Goal: Task Accomplishment & Management: Complete application form

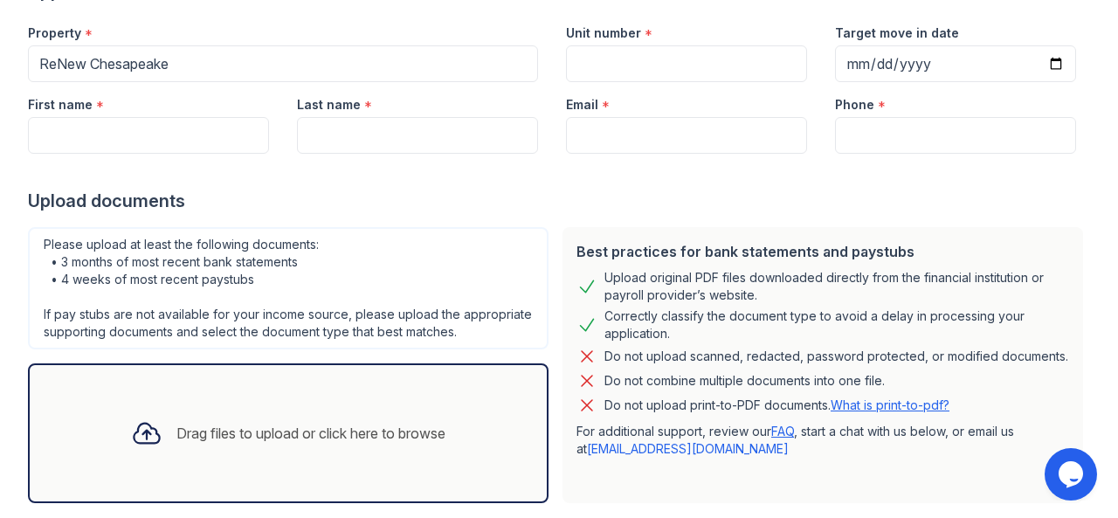
scroll to position [277, 0]
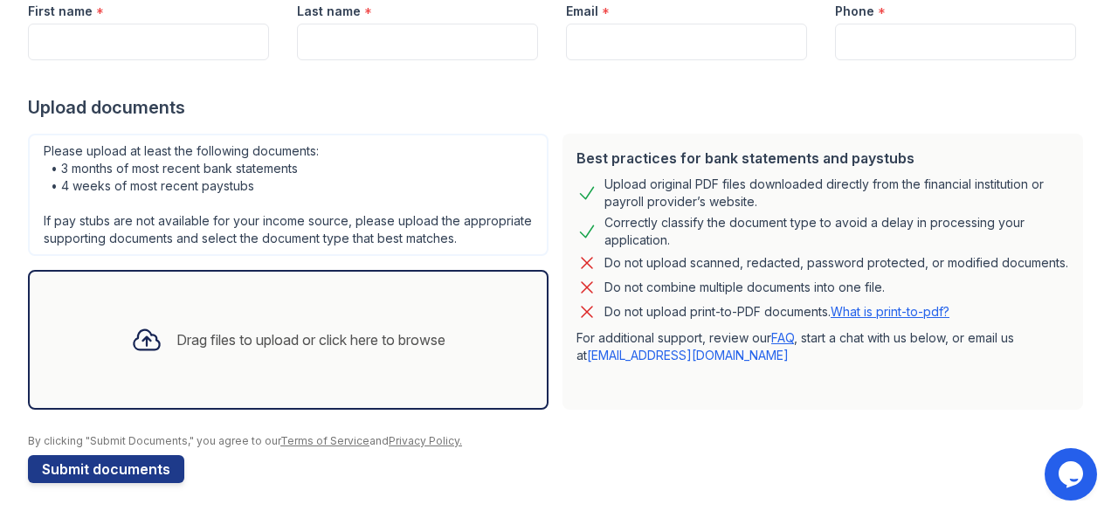
click at [291, 355] on div "Drag files to upload or click here to browse" at bounding box center [288, 339] width 342 height 59
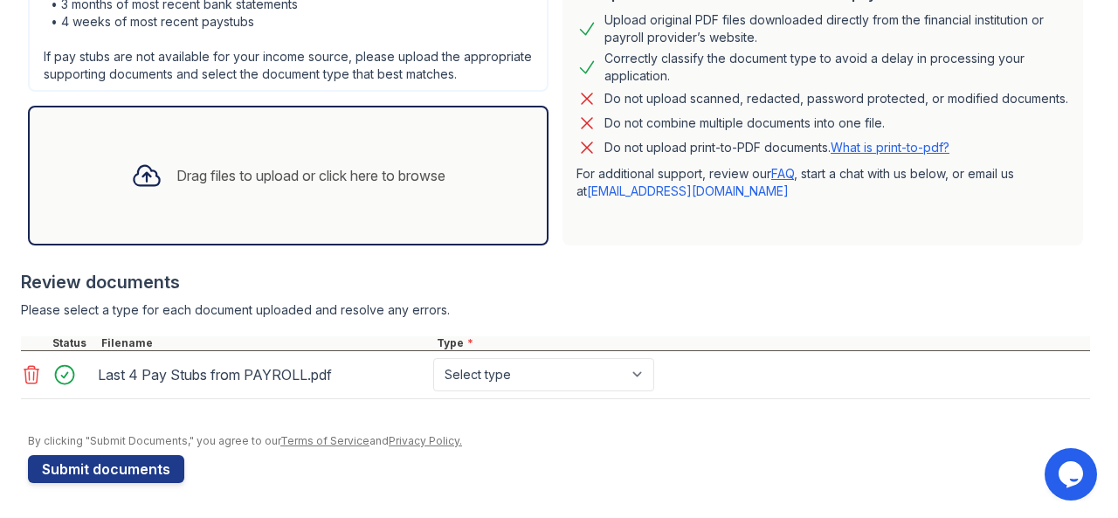
scroll to position [440, 0]
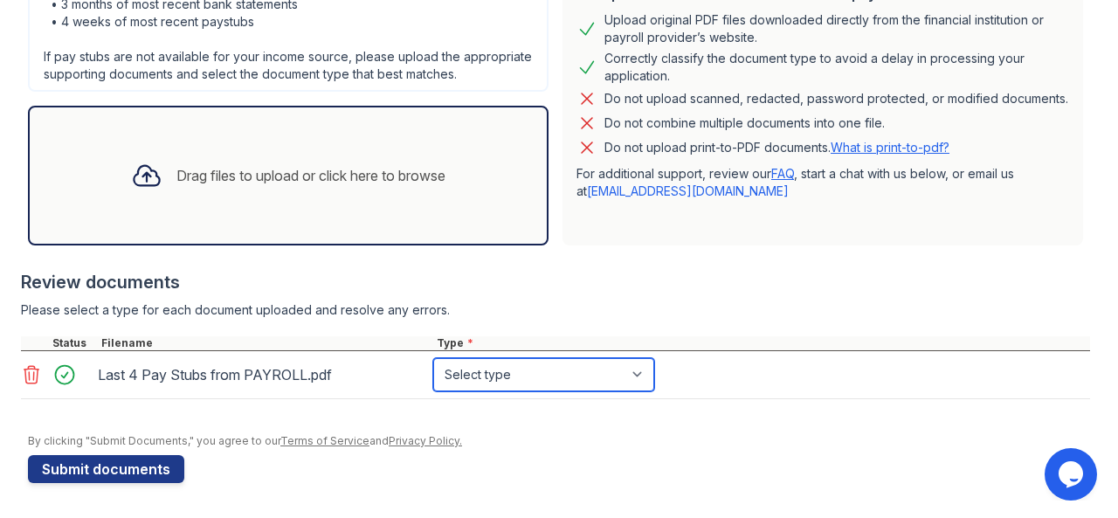
click at [540, 382] on select "Select type Paystub Bank Statement Offer Letter Tax Documents Benefit Award Let…" at bounding box center [543, 374] width 221 height 33
select select "paystub"
click at [433, 359] on select "Select type Paystub Bank Statement Offer Letter Tax Documents Benefit Award Let…" at bounding box center [543, 374] width 221 height 33
click at [290, 139] on div "Drag files to upload or click here to browse" at bounding box center [288, 176] width 520 height 140
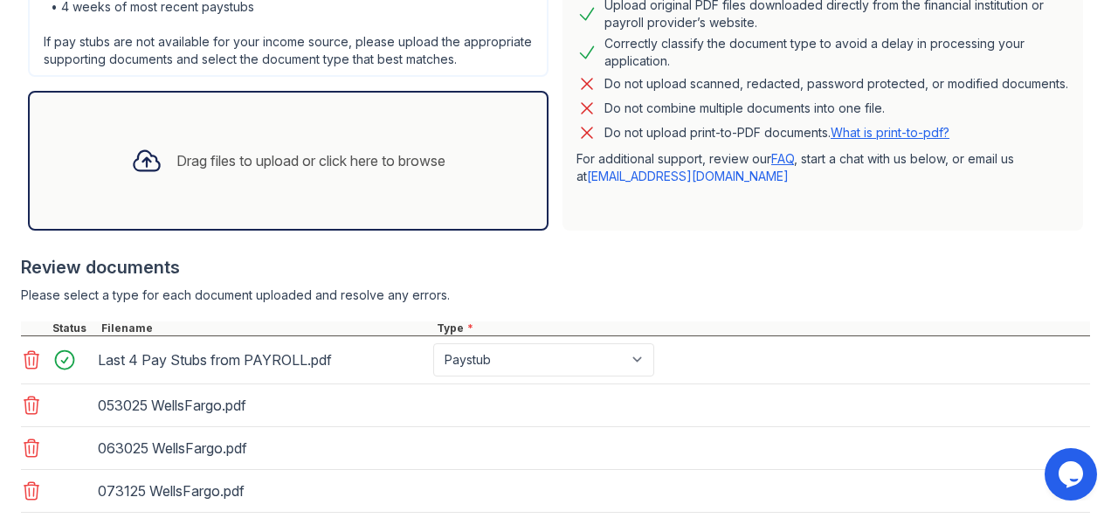
scroll to position [609, 0]
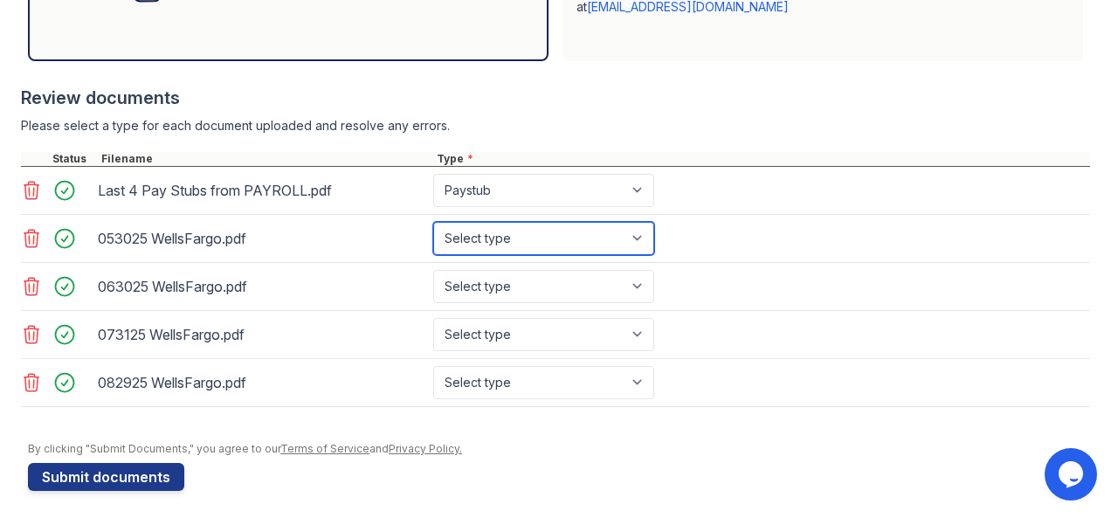
click at [606, 252] on select "Select type Paystub Bank Statement Offer Letter Tax Documents Benefit Award Let…" at bounding box center [543, 238] width 221 height 33
select select "bank_statement"
click at [433, 236] on select "Select type Paystub Bank Statement Offer Letter Tax Documents Benefit Award Let…" at bounding box center [543, 238] width 221 height 33
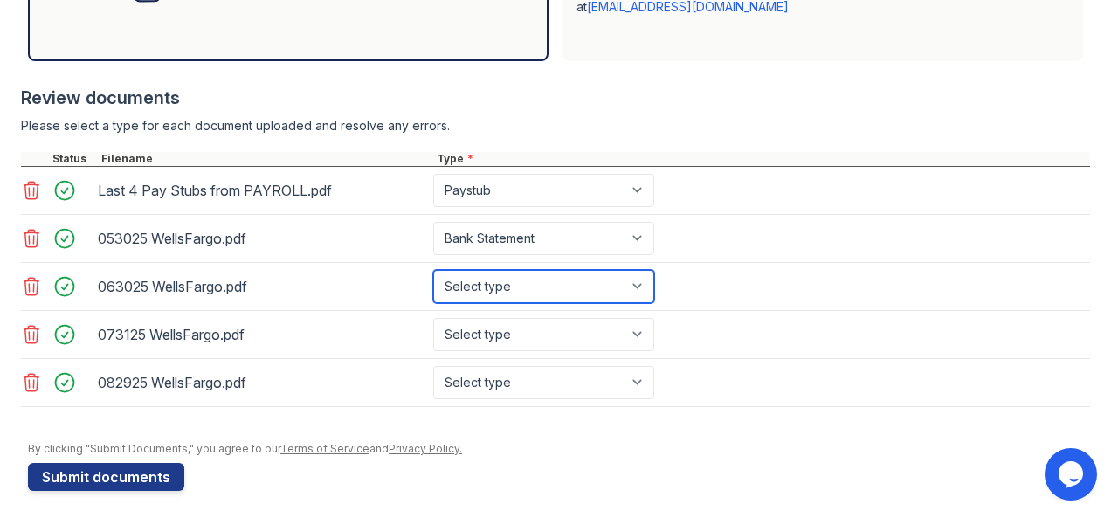
click at [609, 292] on select "Select type Paystub Bank Statement Offer Letter Tax Documents Benefit Award Let…" at bounding box center [543, 286] width 221 height 33
select select "bank_statement"
click at [433, 283] on select "Select type Paystub Bank Statement Offer Letter Tax Documents Benefit Award Let…" at bounding box center [543, 286] width 221 height 33
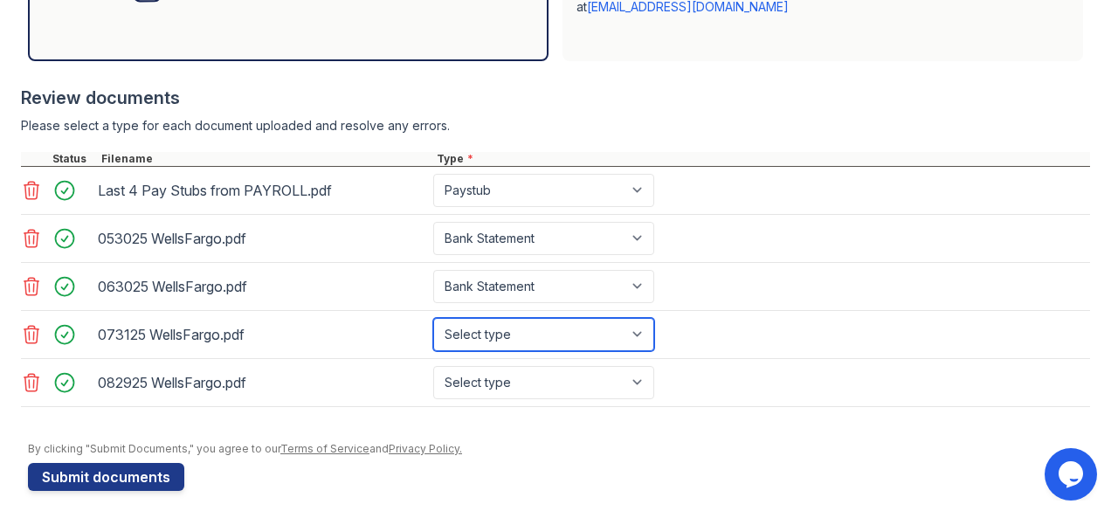
click at [605, 347] on select "Select type Paystub Bank Statement Offer Letter Tax Documents Benefit Award Let…" at bounding box center [543, 334] width 221 height 33
select select "bank_statement"
click at [433, 330] on select "Select type Paystub Bank Statement Offer Letter Tax Documents Benefit Award Let…" at bounding box center [543, 334] width 221 height 33
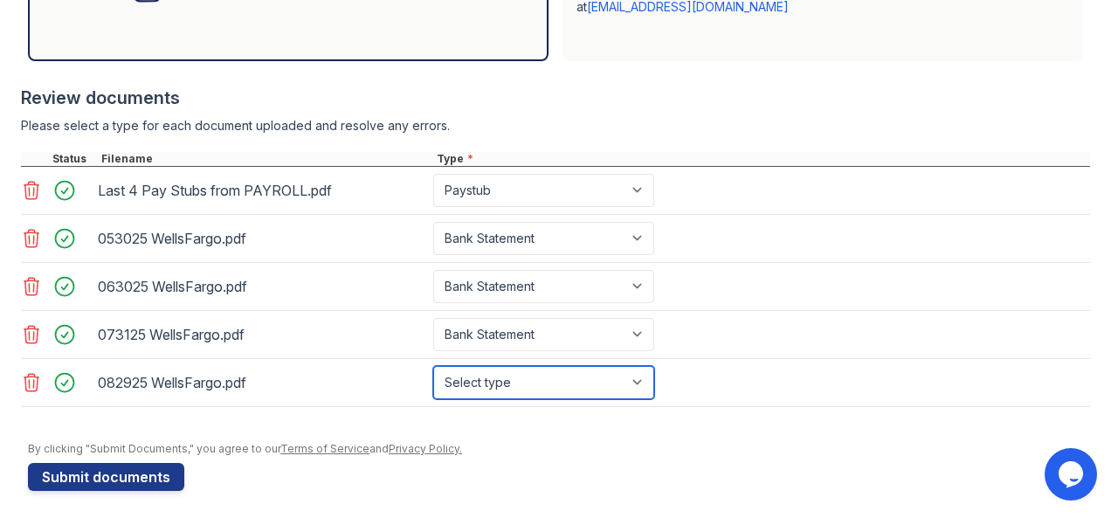
click at [585, 394] on select "Select type Paystub Bank Statement Offer Letter Tax Documents Benefit Award Let…" at bounding box center [543, 382] width 221 height 33
select select "bank_statement"
click at [433, 377] on select "Select type Paystub Bank Statement Offer Letter Tax Documents Benefit Award Let…" at bounding box center [543, 382] width 221 height 33
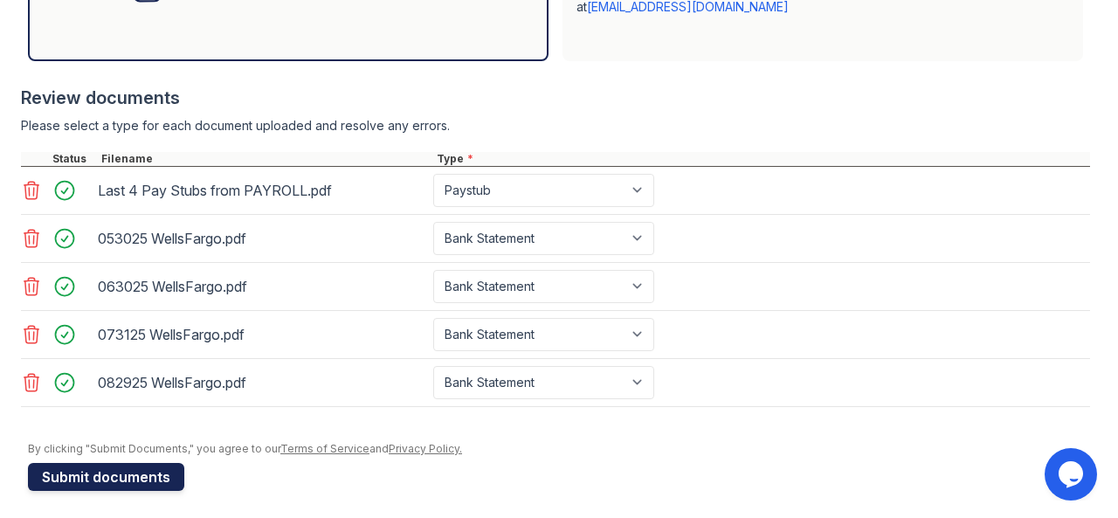
click at [131, 487] on button "Submit documents" at bounding box center [106, 477] width 156 height 28
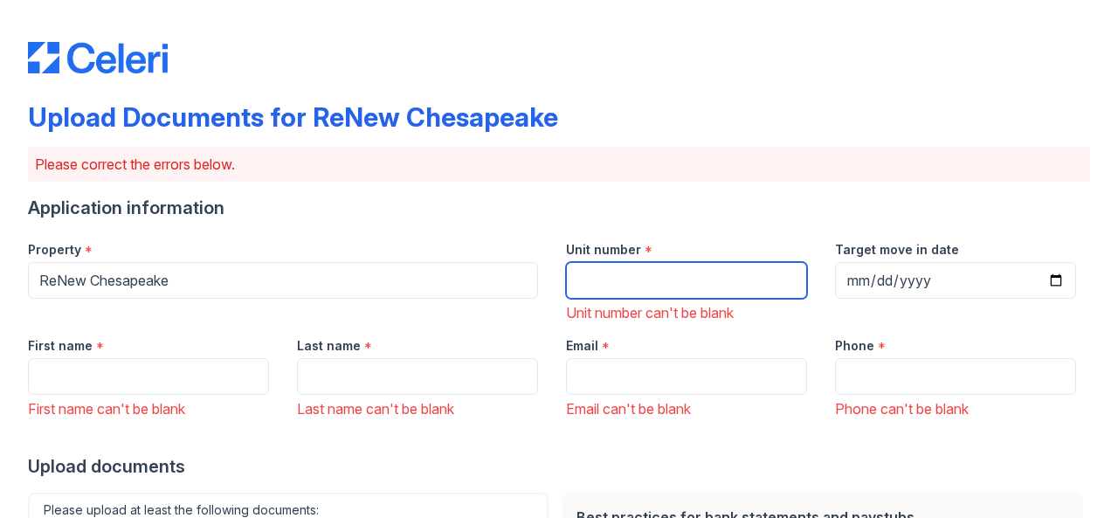
click at [581, 270] on input "Unit number" at bounding box center [686, 280] width 241 height 37
type input "Unknown"
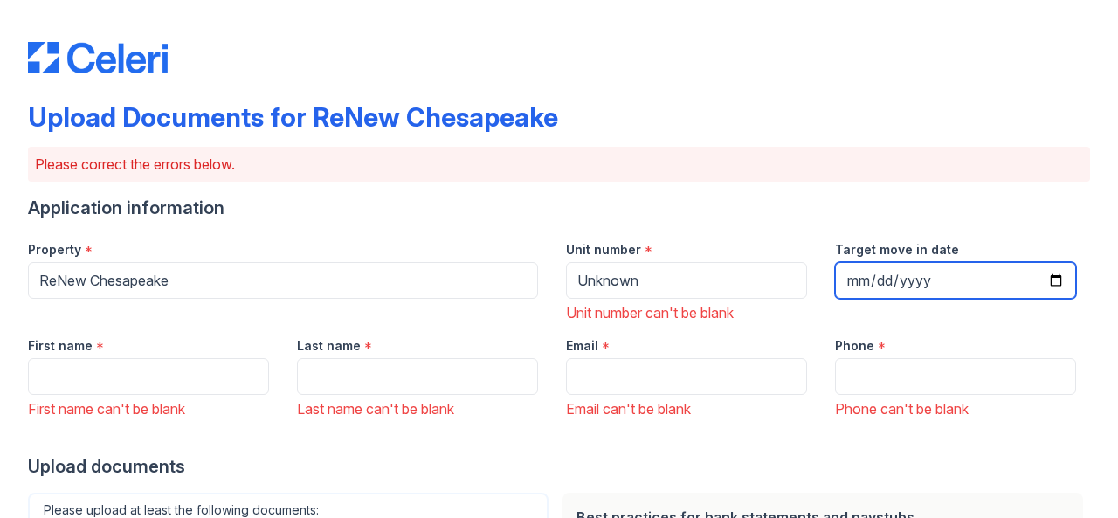
click at [845, 280] on input "Target move in date" at bounding box center [955, 280] width 241 height 37
click at [1036, 285] on input "Target move in date" at bounding box center [955, 280] width 241 height 37
type input "[DATE]"
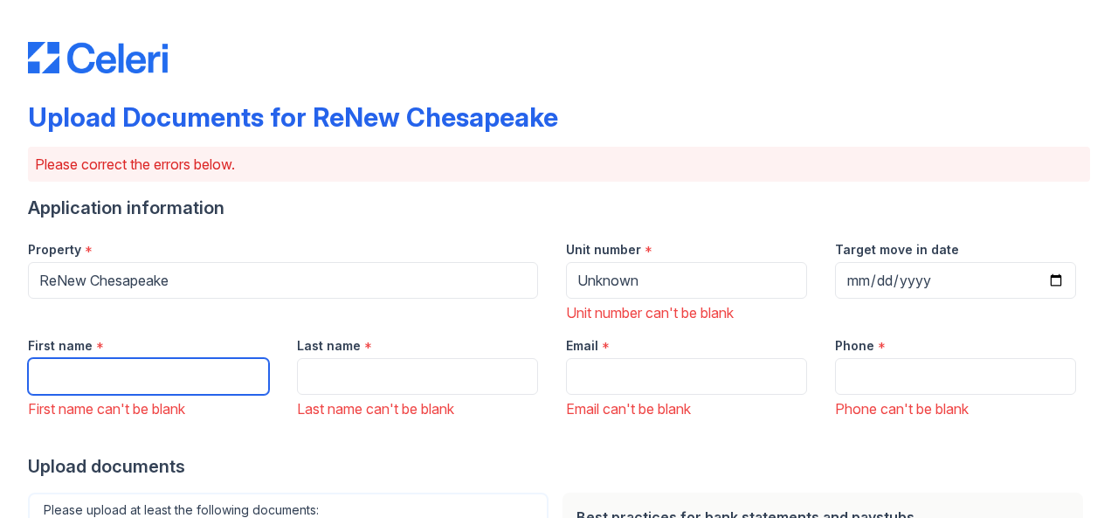
click at [154, 387] on input "First name" at bounding box center [148, 376] width 241 height 37
type input "[PERSON_NAME]"
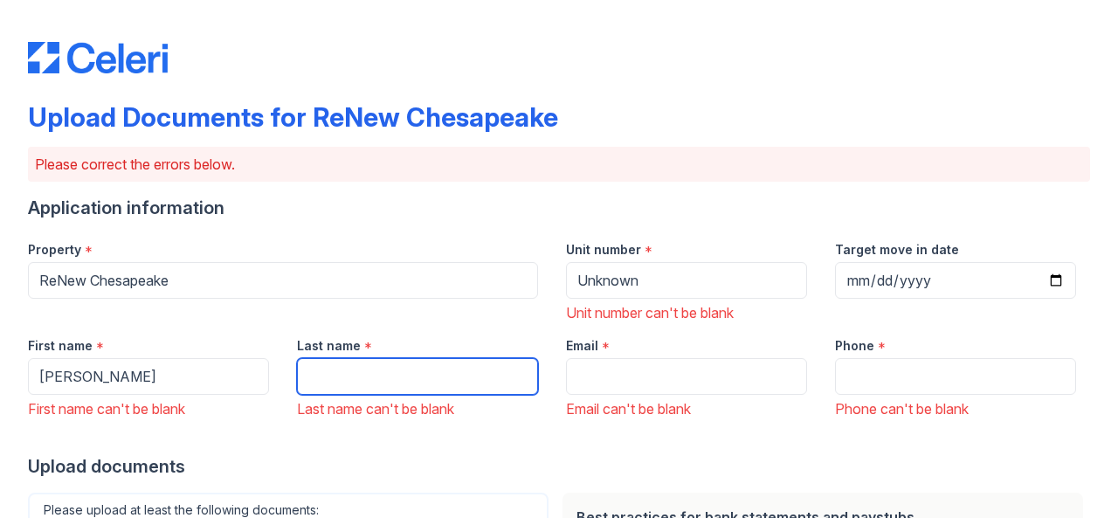
click at [363, 369] on input "Last name" at bounding box center [417, 376] width 241 height 37
type input "Fields"
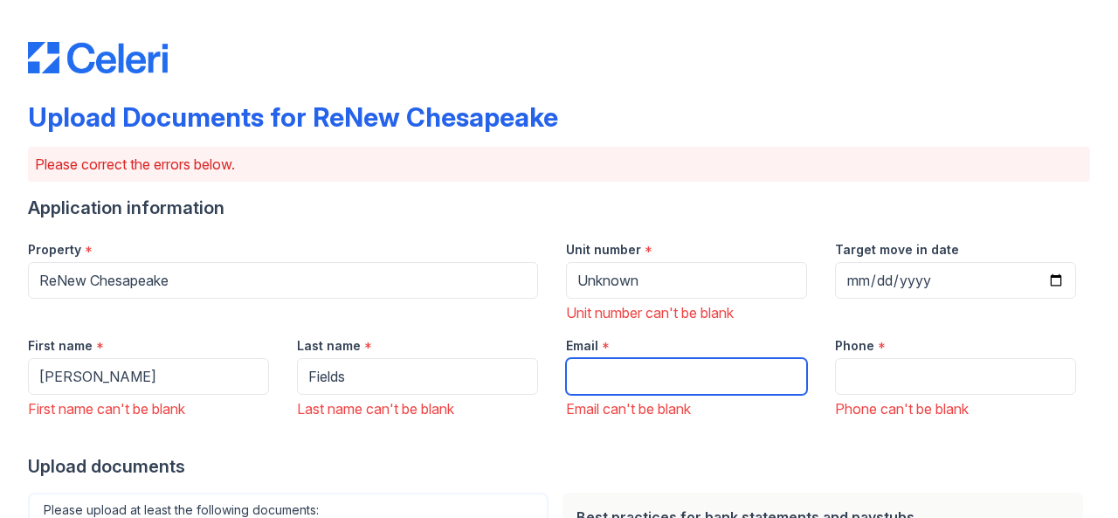
click at [627, 389] on input "Email" at bounding box center [686, 376] width 241 height 37
type input "[EMAIL_ADDRESS][DOMAIN_NAME]"
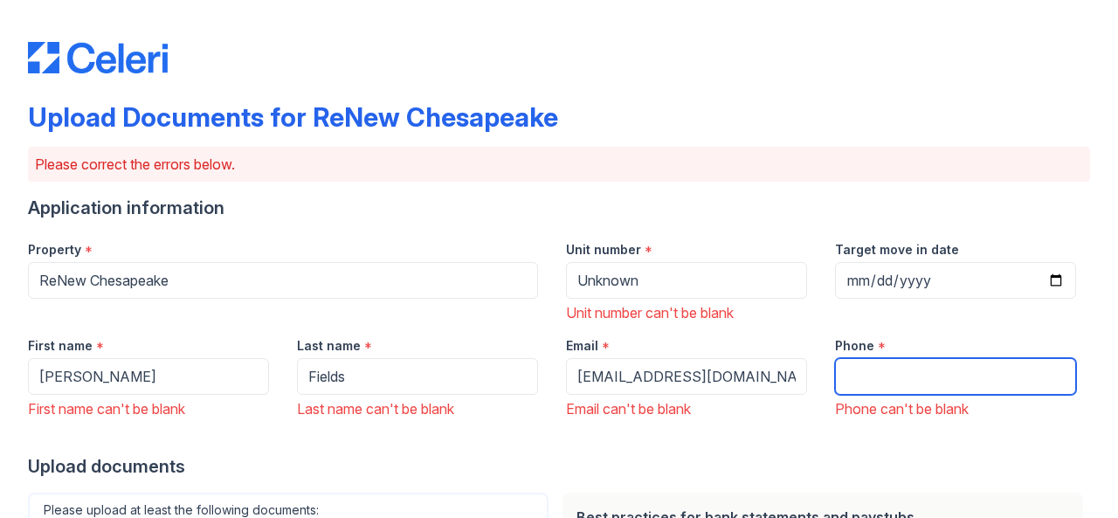
click at [859, 374] on input "Phone" at bounding box center [955, 376] width 241 height 37
type input "7578499654"
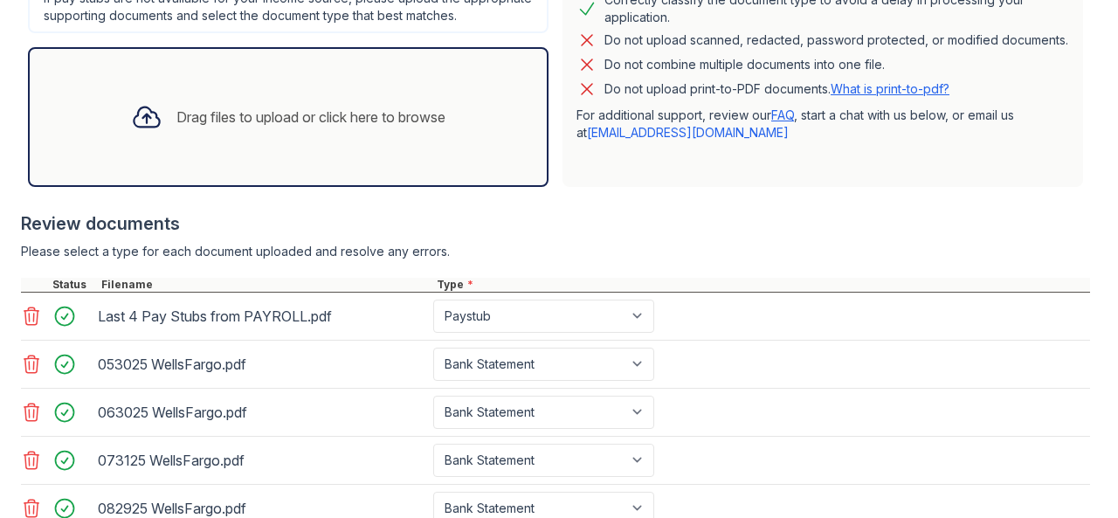
scroll to position [726, 0]
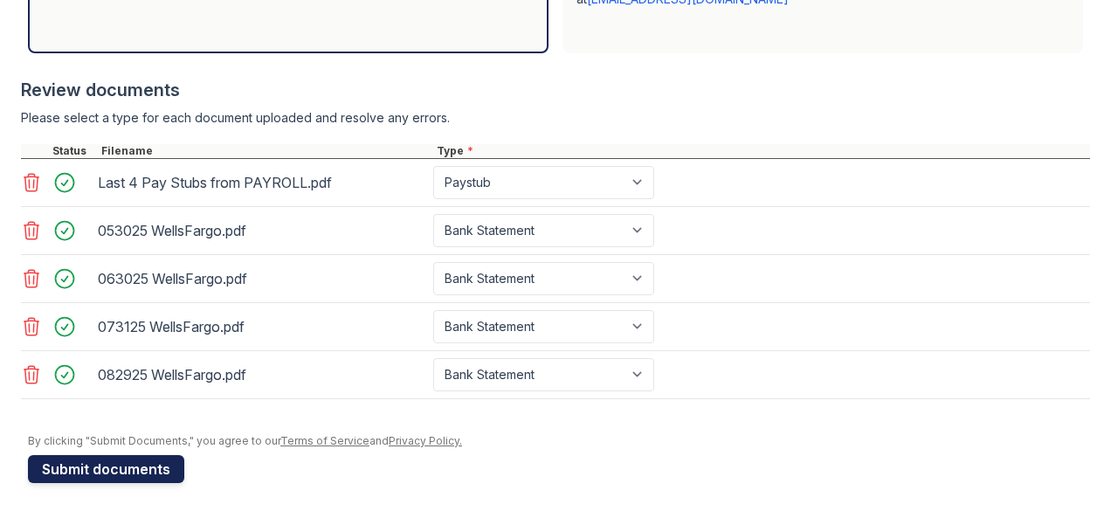
click at [87, 472] on button "Submit documents" at bounding box center [106, 469] width 156 height 28
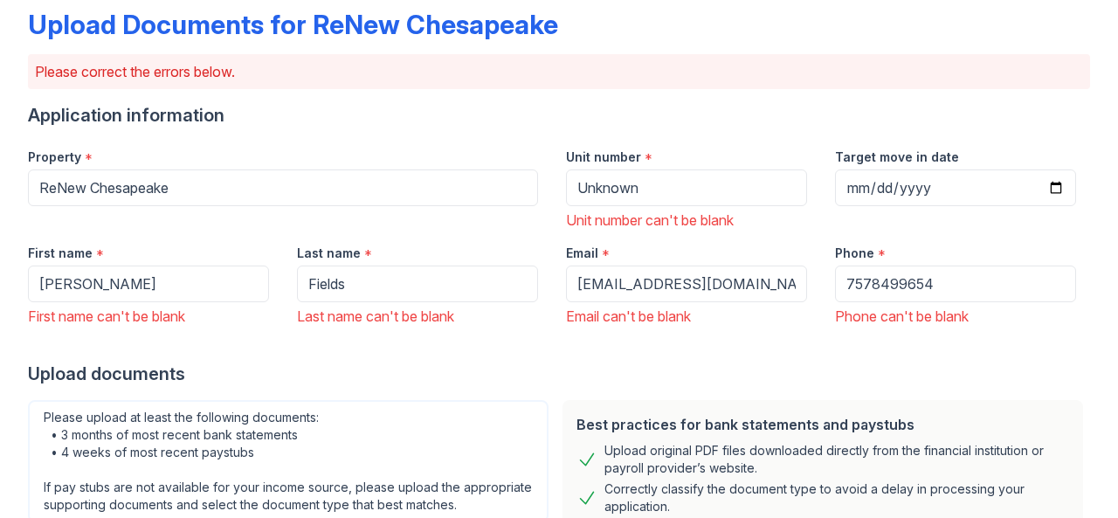
scroll to position [84, 0]
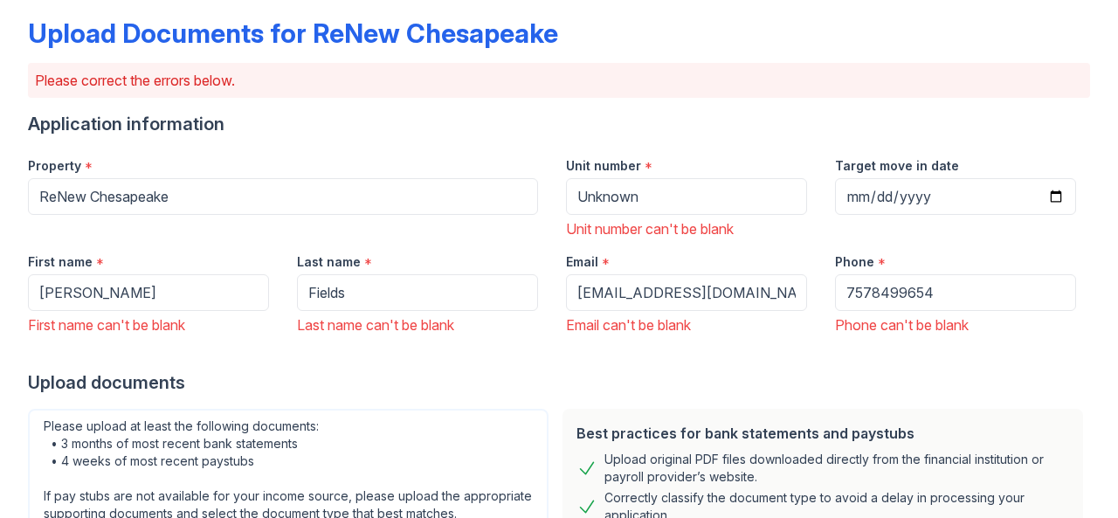
click at [672, 216] on div "Unit number * Unknown Unit number can't be blank" at bounding box center [686, 191] width 269 height 96
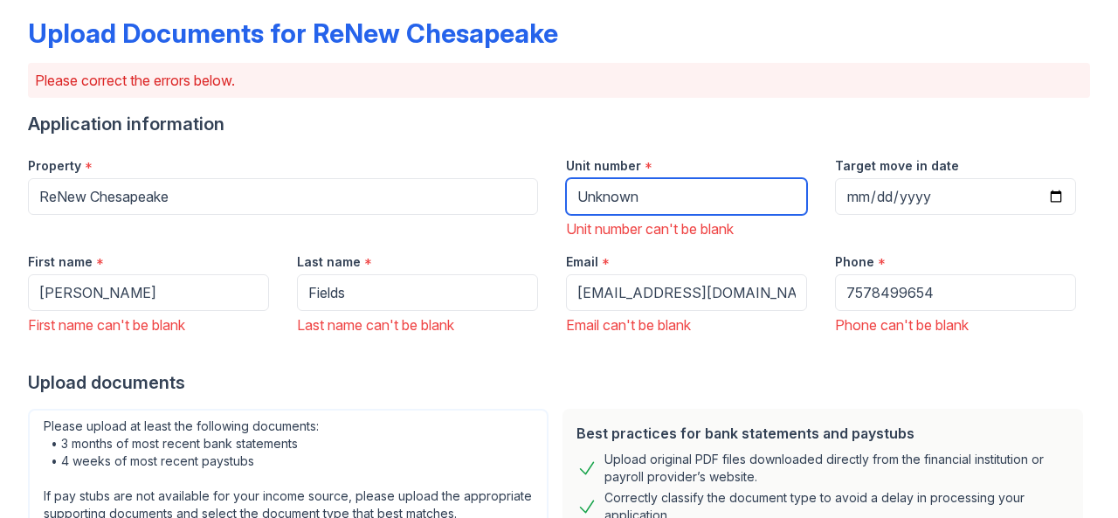
click at [662, 206] on input "Unknown" at bounding box center [686, 196] width 241 height 37
type input "Unknown"
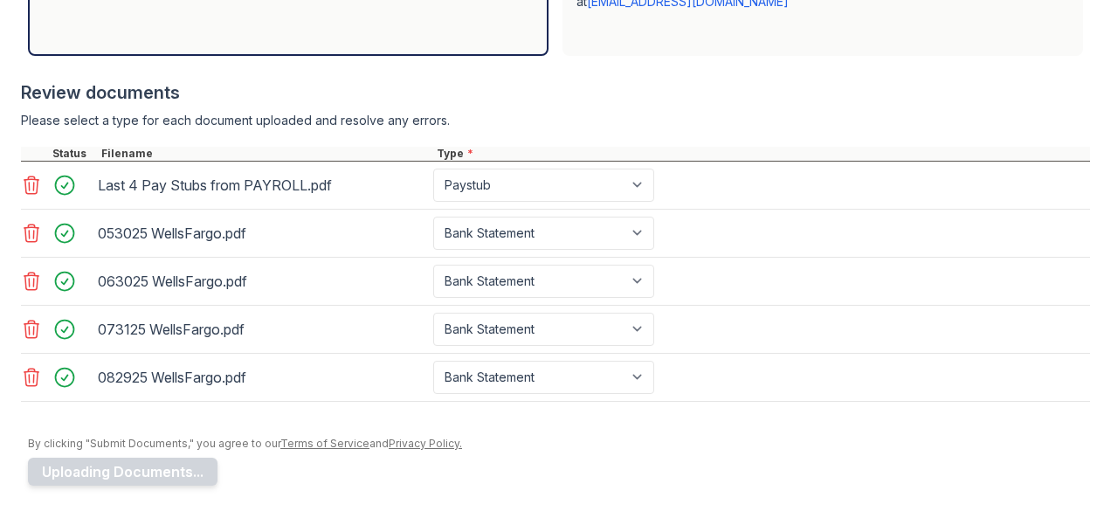
scroll to position [726, 0]
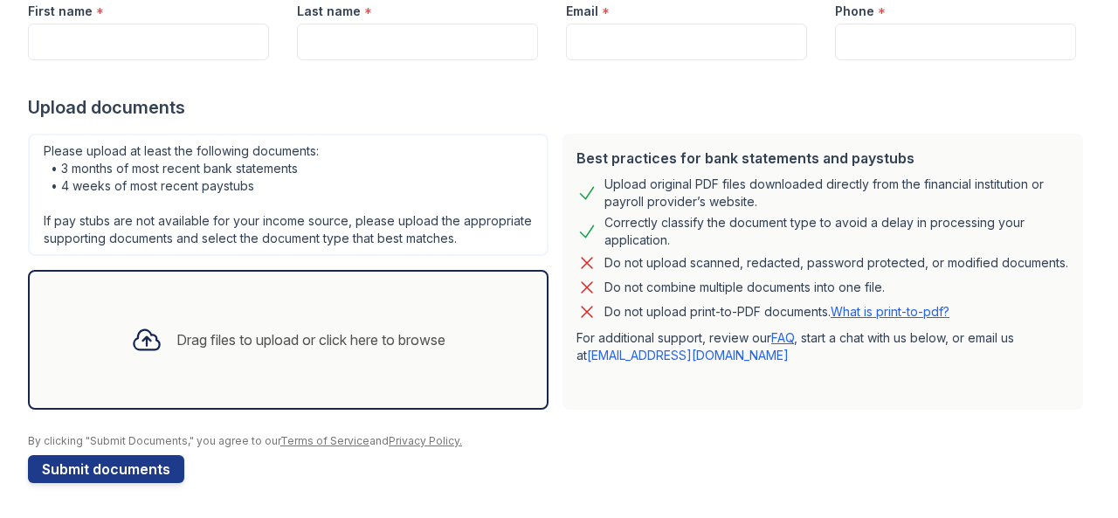
scroll to position [277, 0]
click at [303, 359] on div "Drag files to upload or click here to browse" at bounding box center [288, 339] width 342 height 59
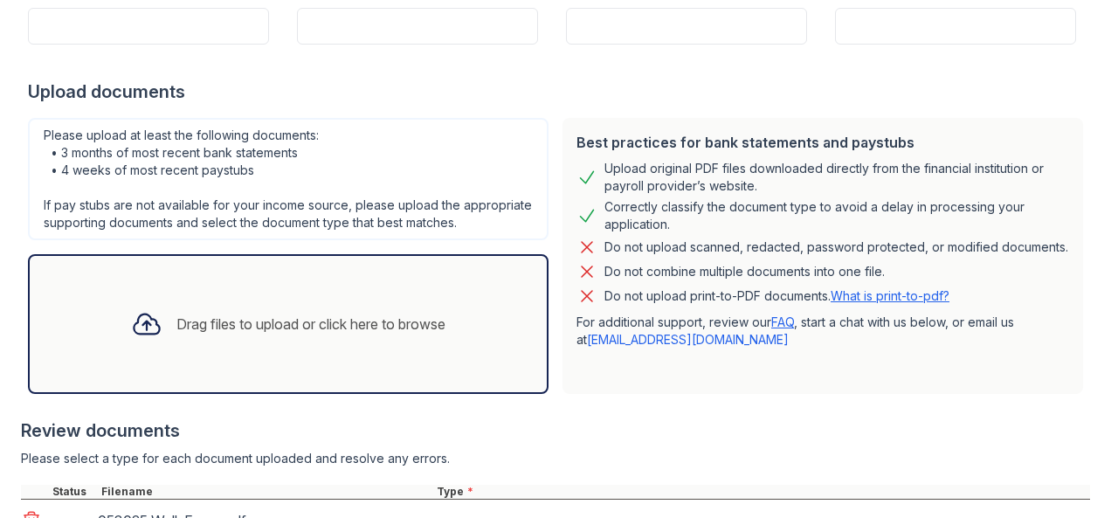
click at [270, 320] on div "Drag files to upload or click here to browse" at bounding box center [288, 323] width 342 height 59
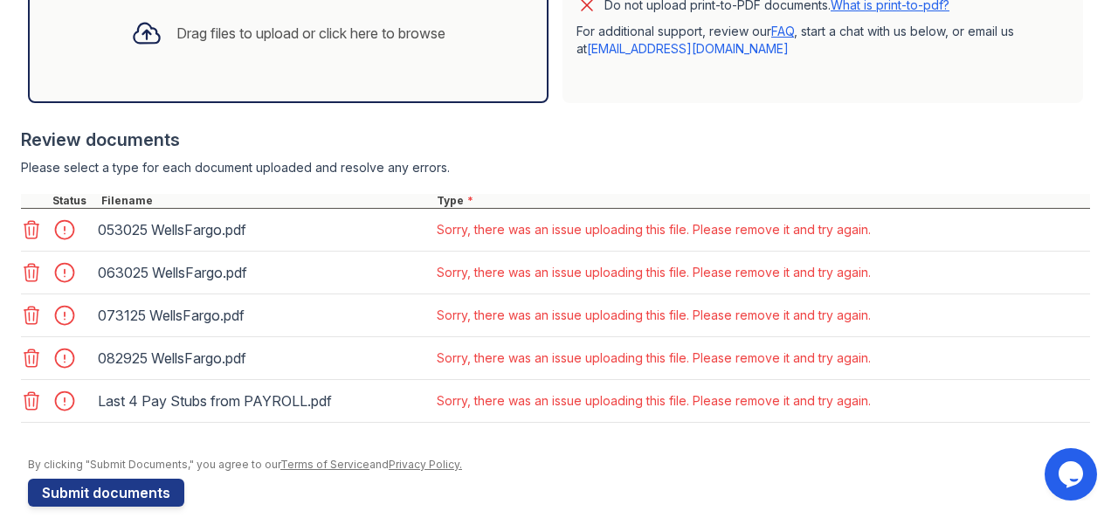
scroll to position [569, 0]
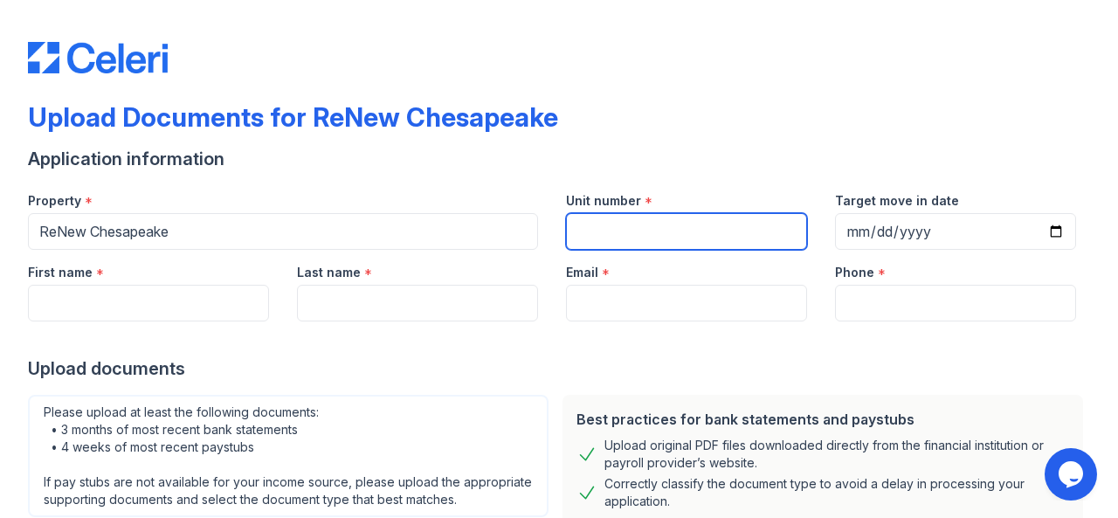
click at [586, 237] on input "Unit number" at bounding box center [686, 231] width 241 height 37
type input "Unknown"
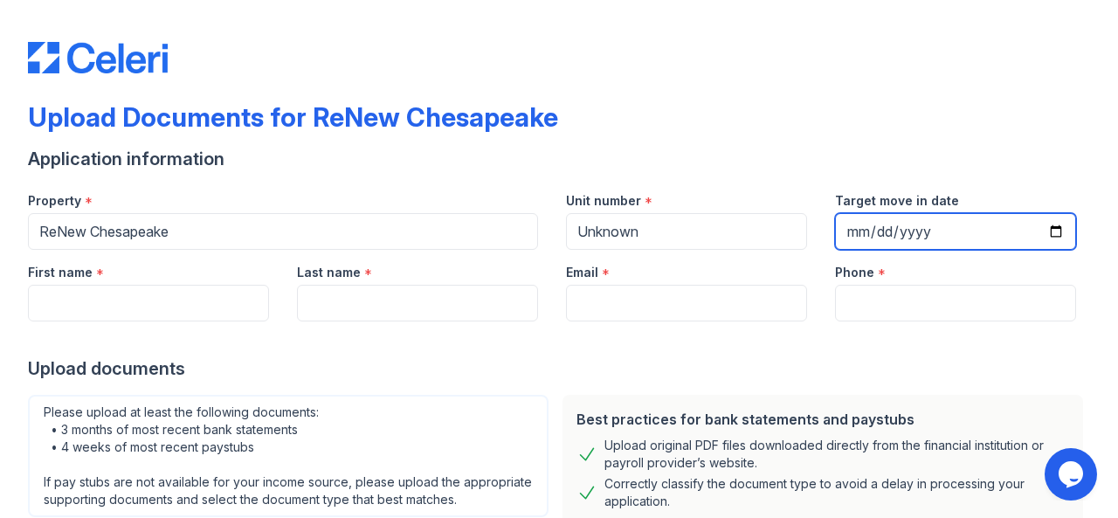
click at [960, 222] on input "Target move in date" at bounding box center [955, 231] width 241 height 37
click at [1048, 231] on input "Target move in date" at bounding box center [955, 231] width 241 height 37
type input "[DATE]"
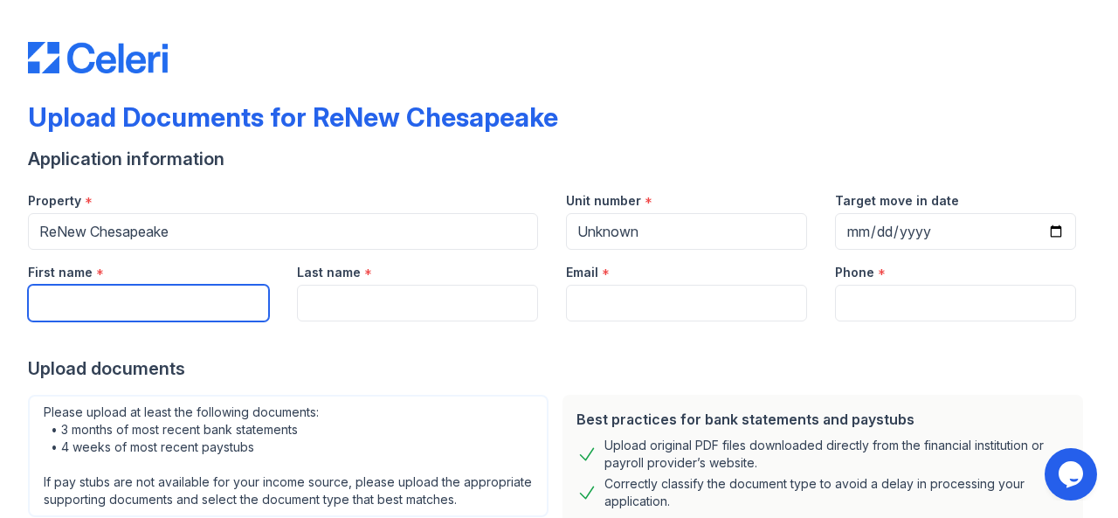
click at [218, 316] on input "First name" at bounding box center [148, 303] width 241 height 37
type input "[PERSON_NAME]"
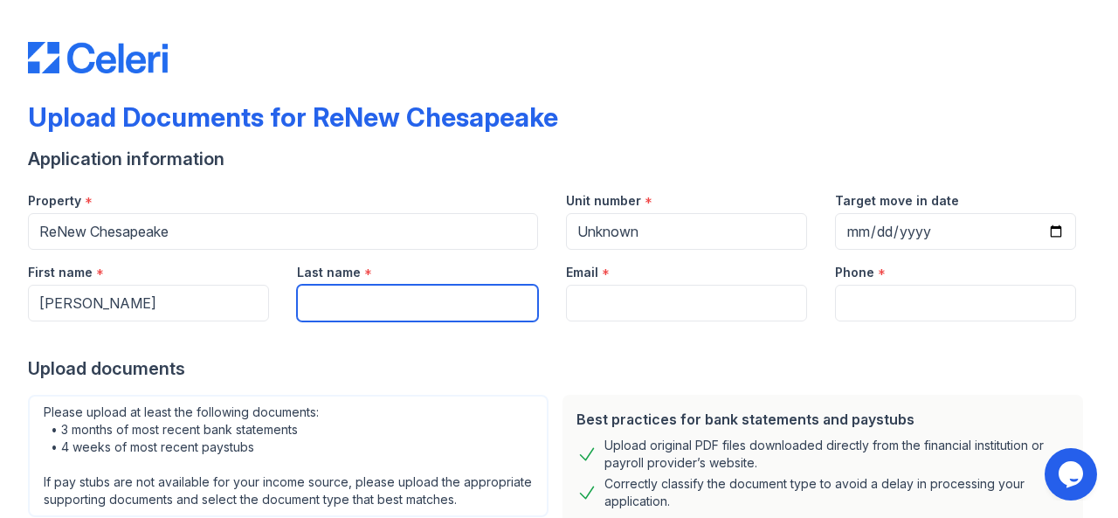
click at [379, 313] on input "Last name" at bounding box center [417, 303] width 241 height 37
type input "Fields"
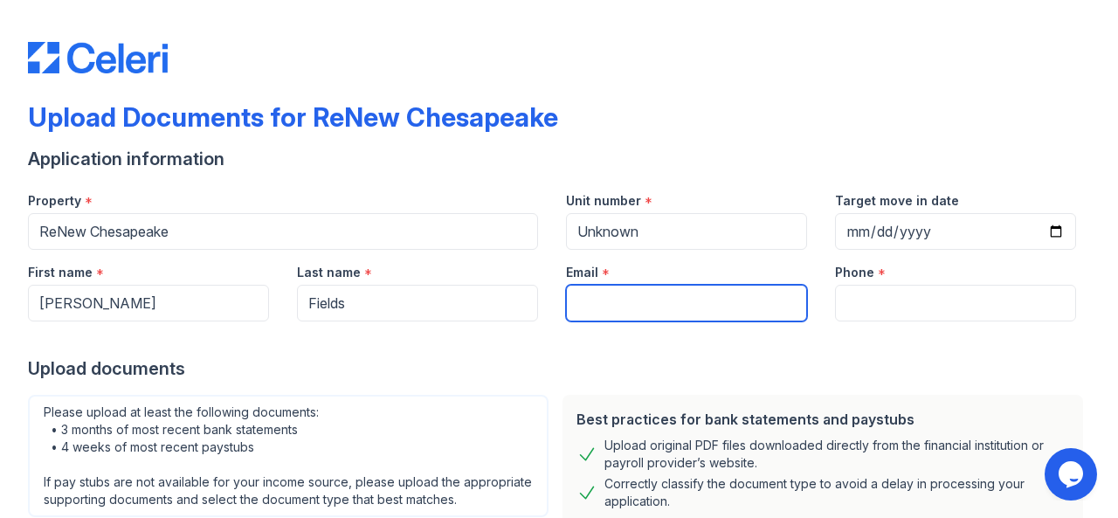
click at [620, 285] on input "Email" at bounding box center [686, 303] width 241 height 37
type input "[EMAIL_ADDRESS][DOMAIN_NAME]"
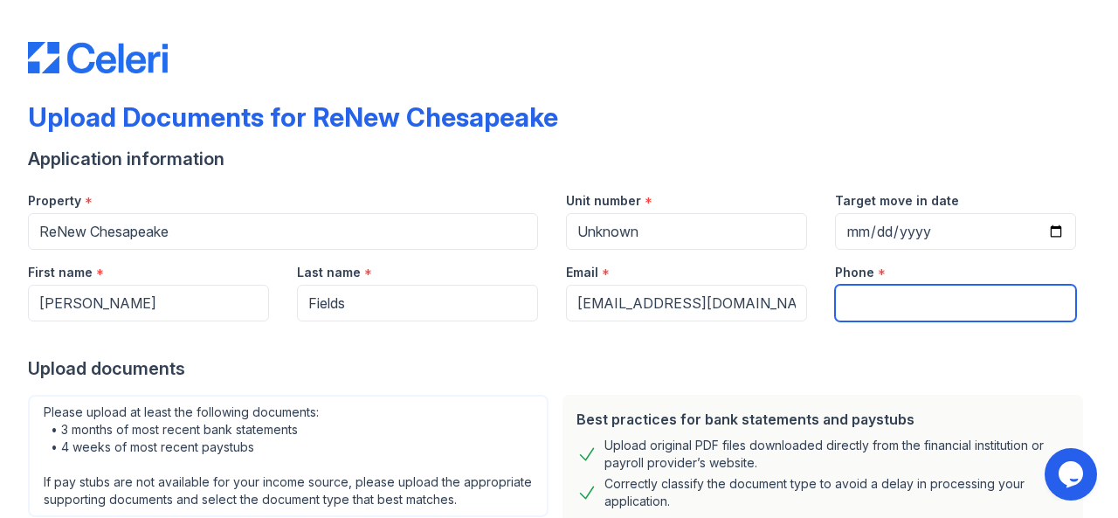
click at [906, 303] on input "Phone" at bounding box center [955, 303] width 241 height 37
type input "7578499654"
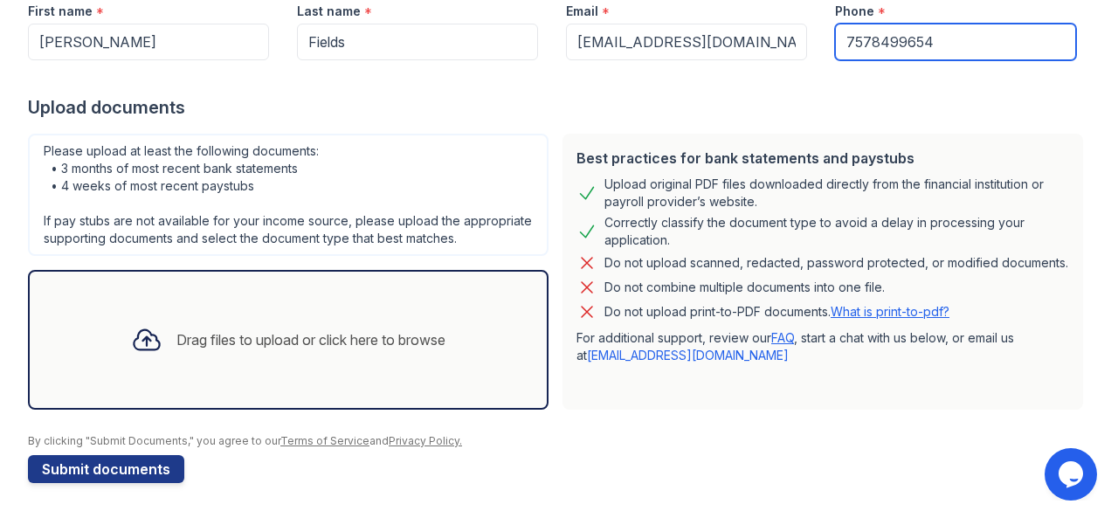
scroll to position [277, 0]
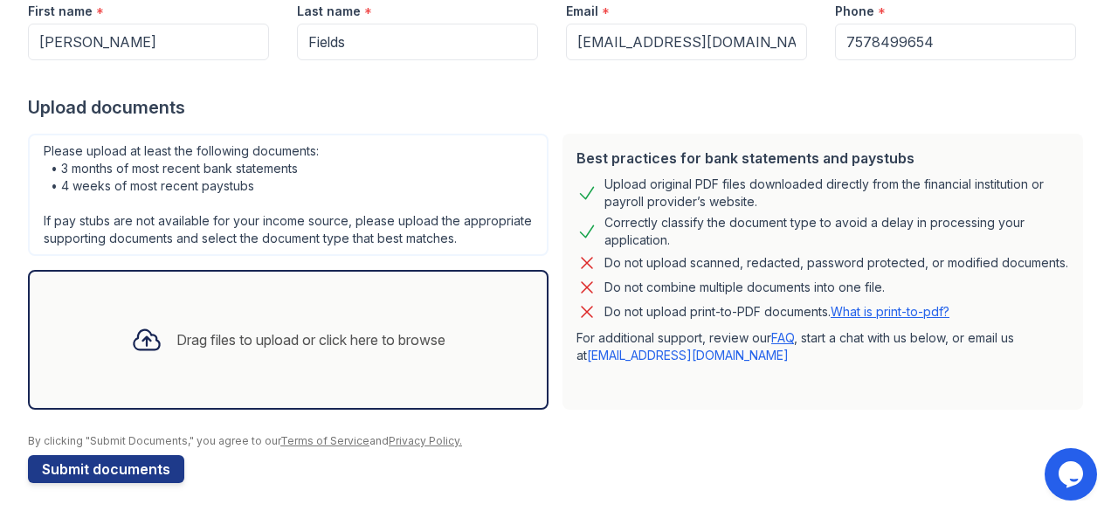
click at [286, 345] on div "Drag files to upload or click here to browse" at bounding box center [310, 339] width 269 height 21
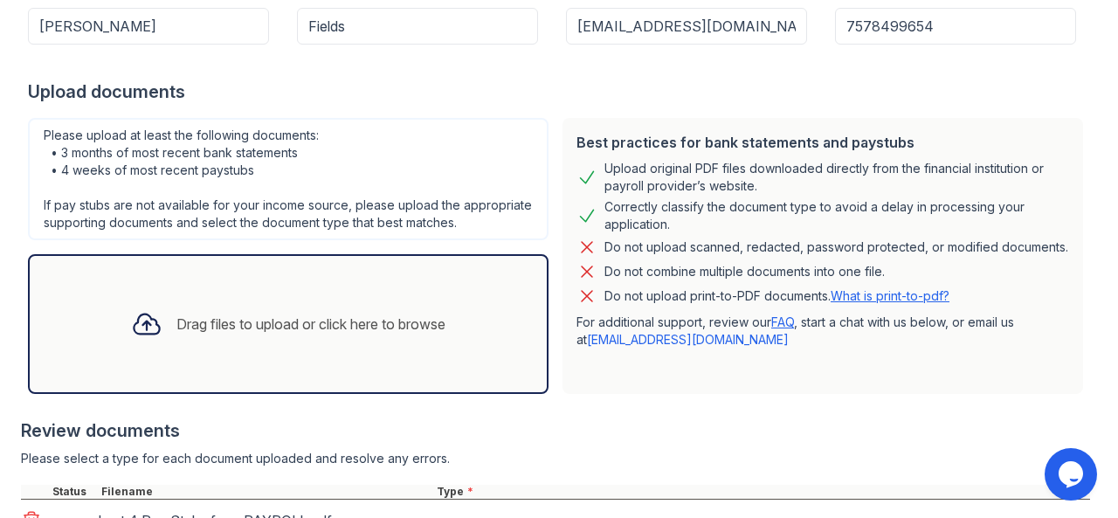
click at [279, 334] on div "Drag files to upload or click here to browse" at bounding box center [310, 323] width 269 height 21
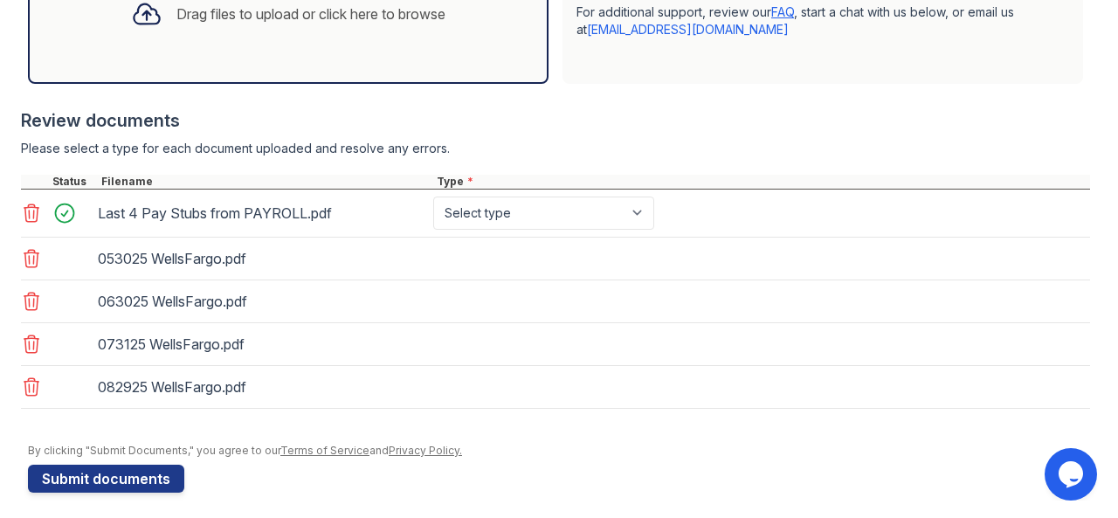
scroll to position [609, 0]
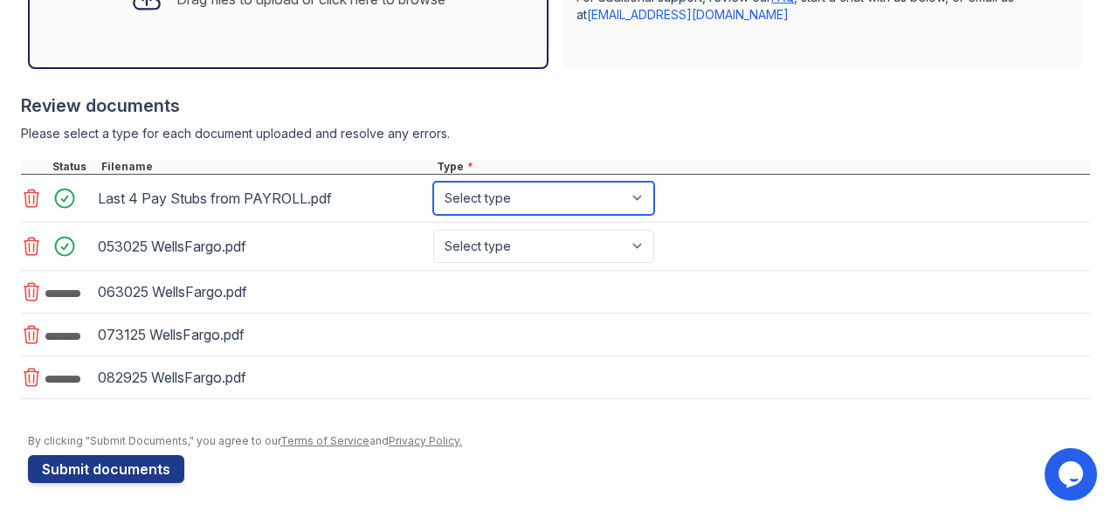
click at [611, 207] on select "Select type Paystub Bank Statement Offer Letter Tax Documents Benefit Award Let…" at bounding box center [543, 198] width 221 height 33
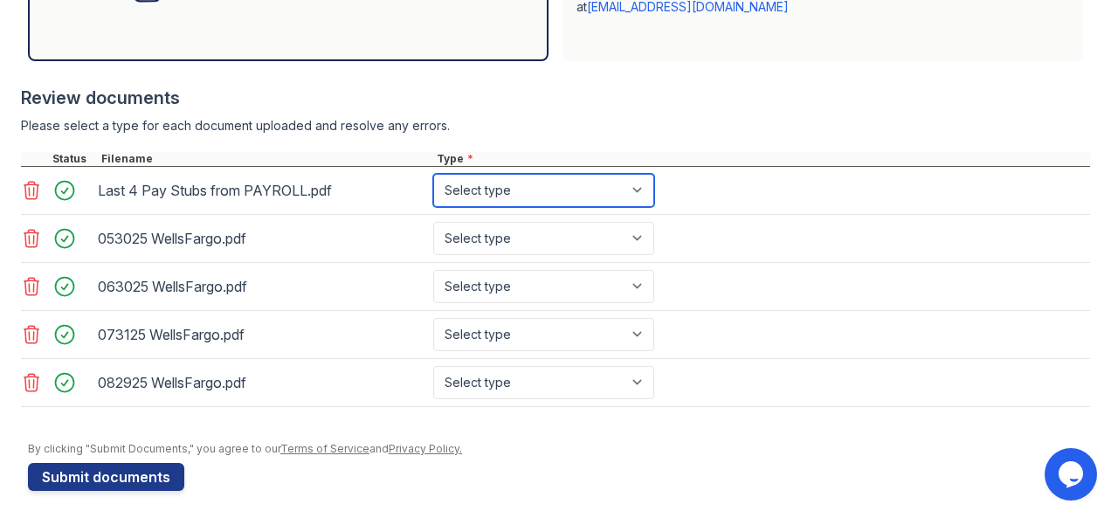
select select "paystub"
click at [433, 189] on select "Select type Paystub Bank Statement Offer Letter Tax Documents Benefit Award Let…" at bounding box center [543, 190] width 221 height 33
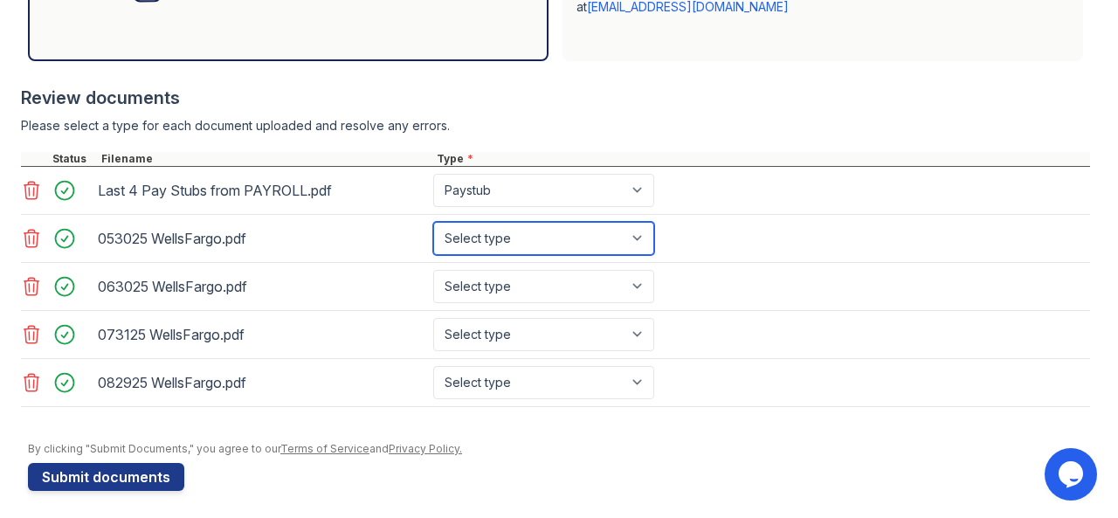
click at [644, 255] on select "Select type Paystub Bank Statement Offer Letter Tax Documents Benefit Award Let…" at bounding box center [543, 238] width 221 height 33
select select "bank_statement"
click at [433, 236] on select "Select type Paystub Bank Statement Offer Letter Tax Documents Benefit Award Let…" at bounding box center [543, 238] width 221 height 33
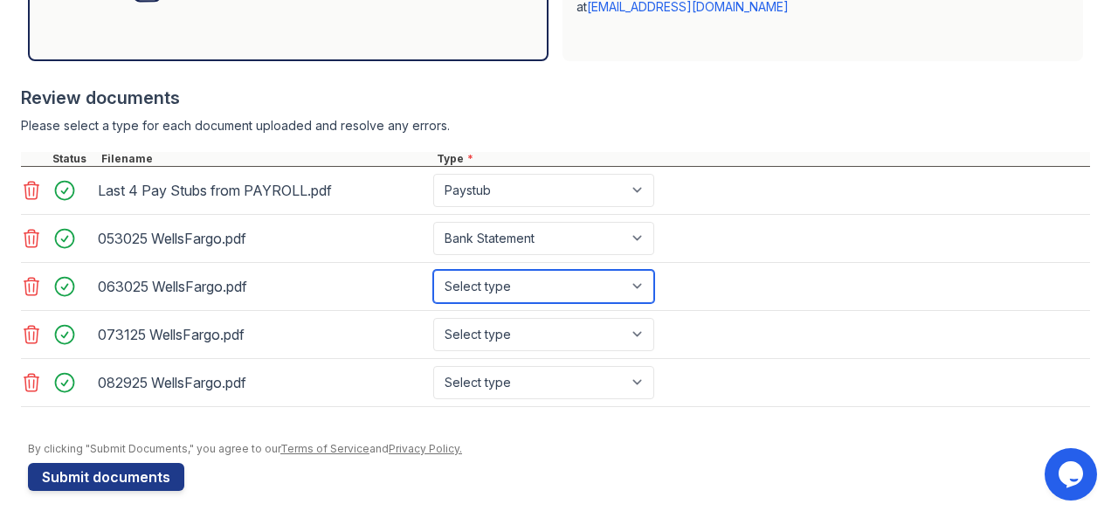
click at [643, 287] on select "Select type Paystub Bank Statement Offer Letter Tax Documents Benefit Award Let…" at bounding box center [543, 286] width 221 height 33
select select "bank_statement"
click at [433, 283] on select "Select type Paystub Bank Statement Offer Letter Tax Documents Benefit Award Let…" at bounding box center [543, 286] width 221 height 33
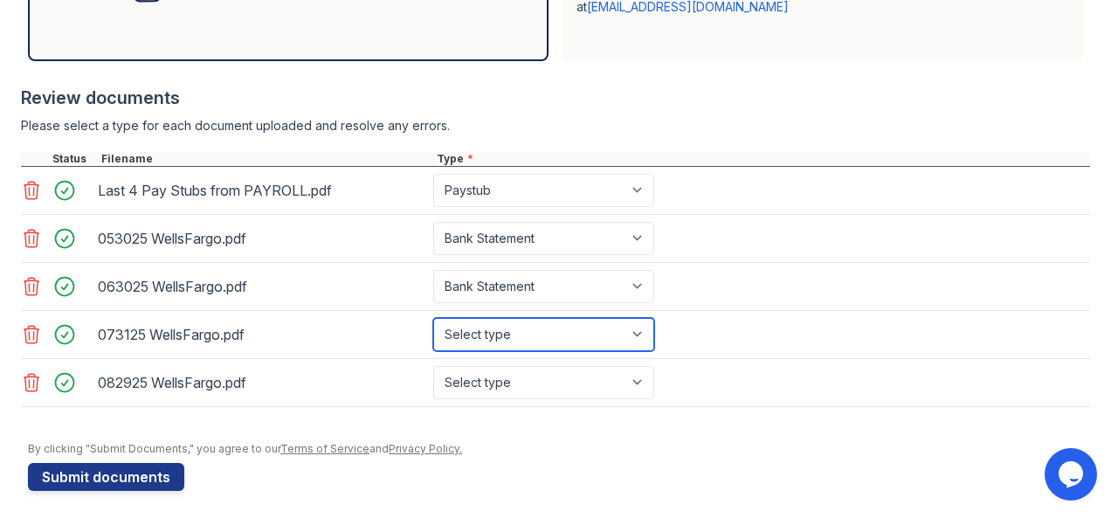
click at [643, 351] on select "Select type Paystub Bank Statement Offer Letter Tax Documents Benefit Award Let…" at bounding box center [543, 334] width 221 height 33
select select "bank_statement"
click at [433, 330] on select "Select type Paystub Bank Statement Offer Letter Tax Documents Benefit Award Let…" at bounding box center [543, 334] width 221 height 33
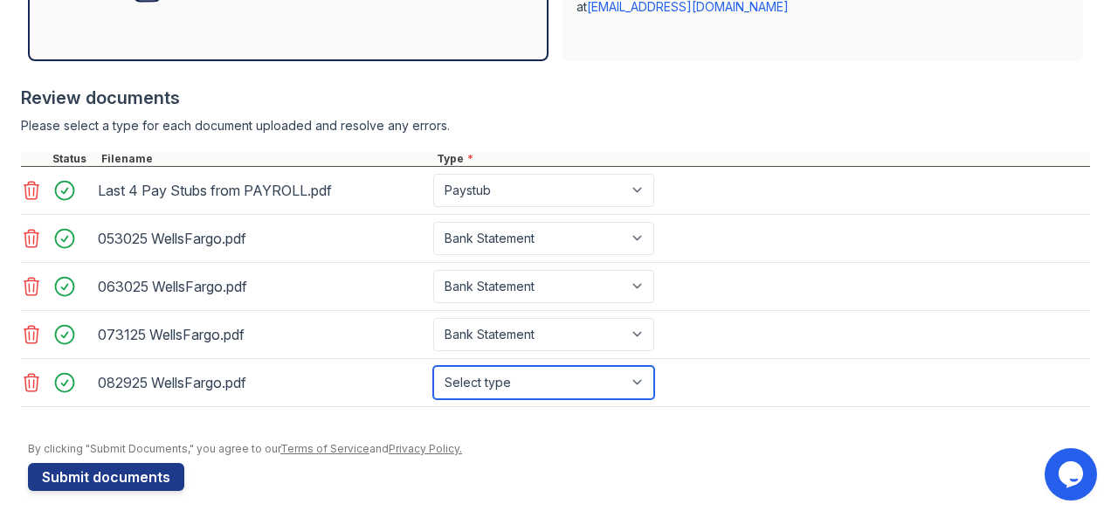
click at [650, 391] on select "Select type Paystub Bank Statement Offer Letter Tax Documents Benefit Award Let…" at bounding box center [543, 382] width 221 height 33
select select "bank_statement"
click at [433, 377] on select "Select type Paystub Bank Statement Offer Letter Tax Documents Benefit Award Let…" at bounding box center [543, 382] width 221 height 33
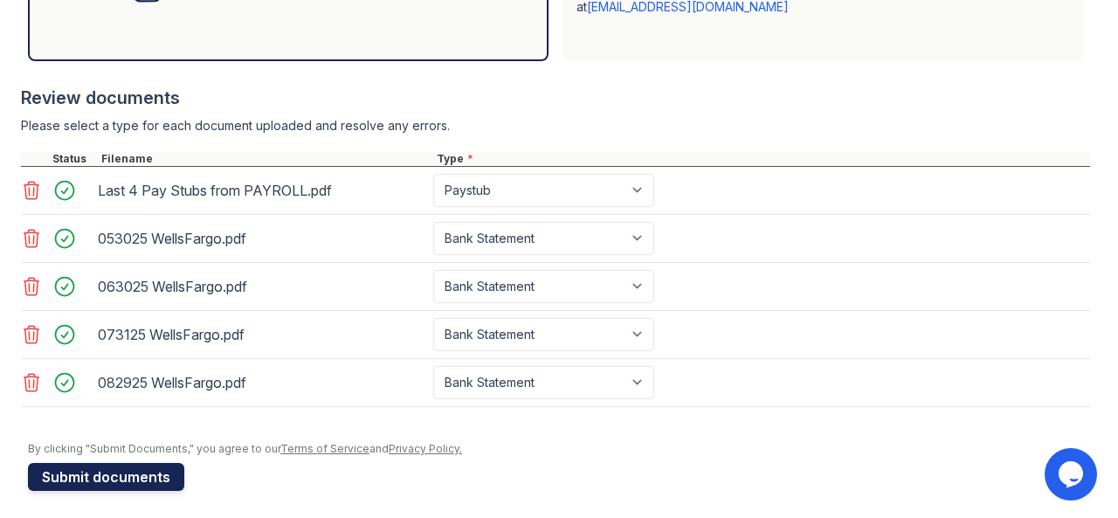
click at [157, 483] on button "Submit documents" at bounding box center [106, 477] width 156 height 28
